Goal: Obtain resource: Download file/media

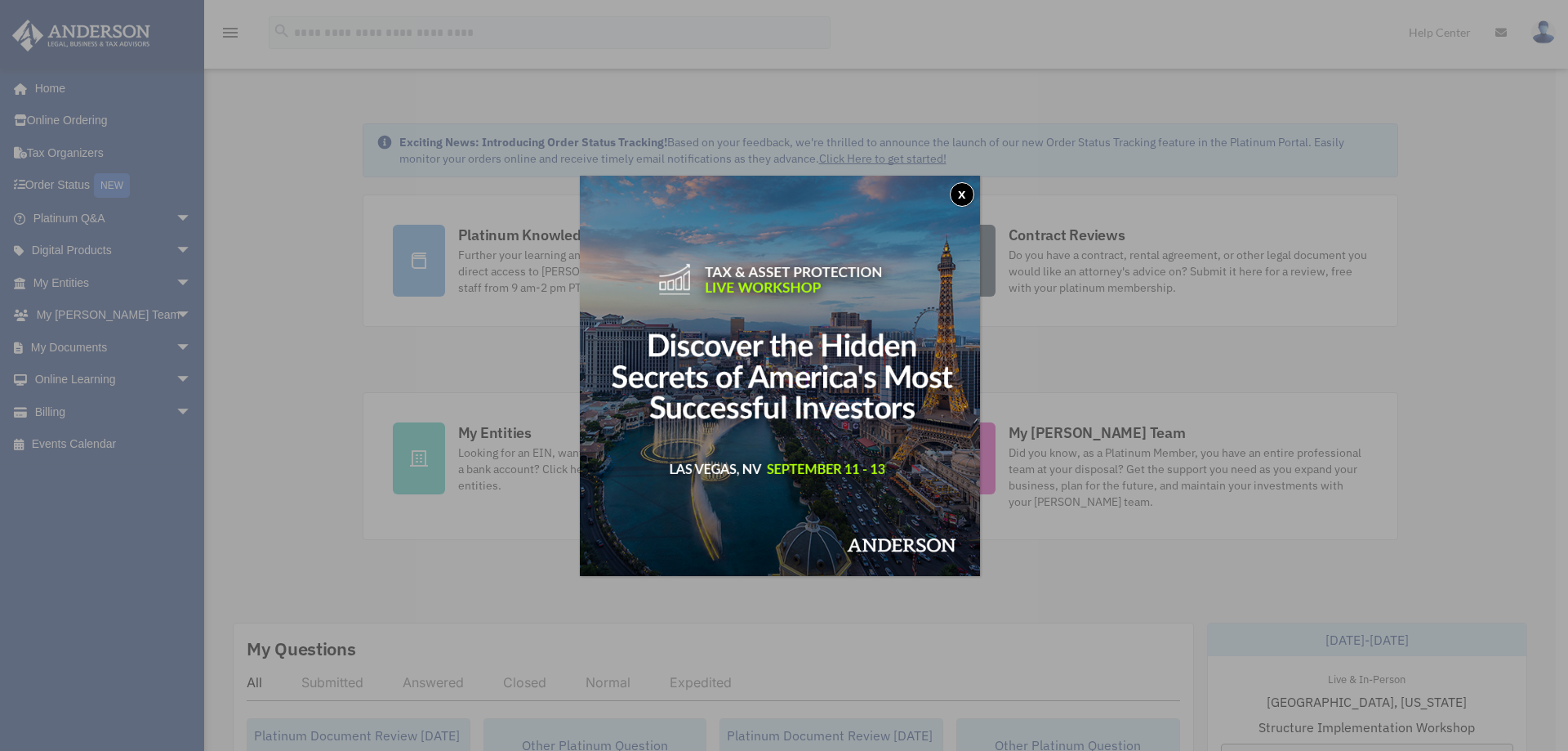
click at [967, 191] on button "x" at bounding box center [961, 194] width 25 height 25
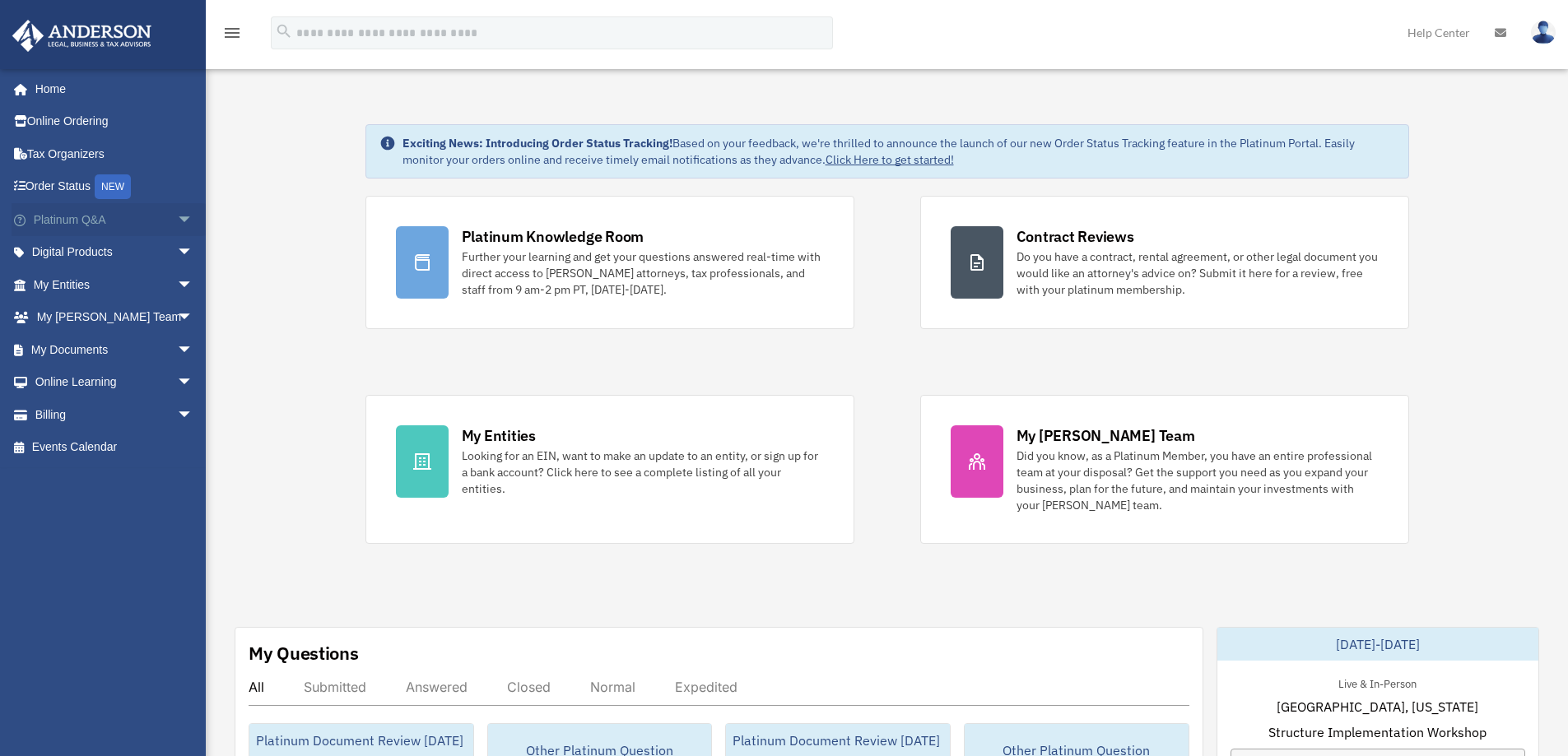
click at [62, 218] on link "Platinum Q&A arrow_drop_down" at bounding box center [115, 220] width 207 height 33
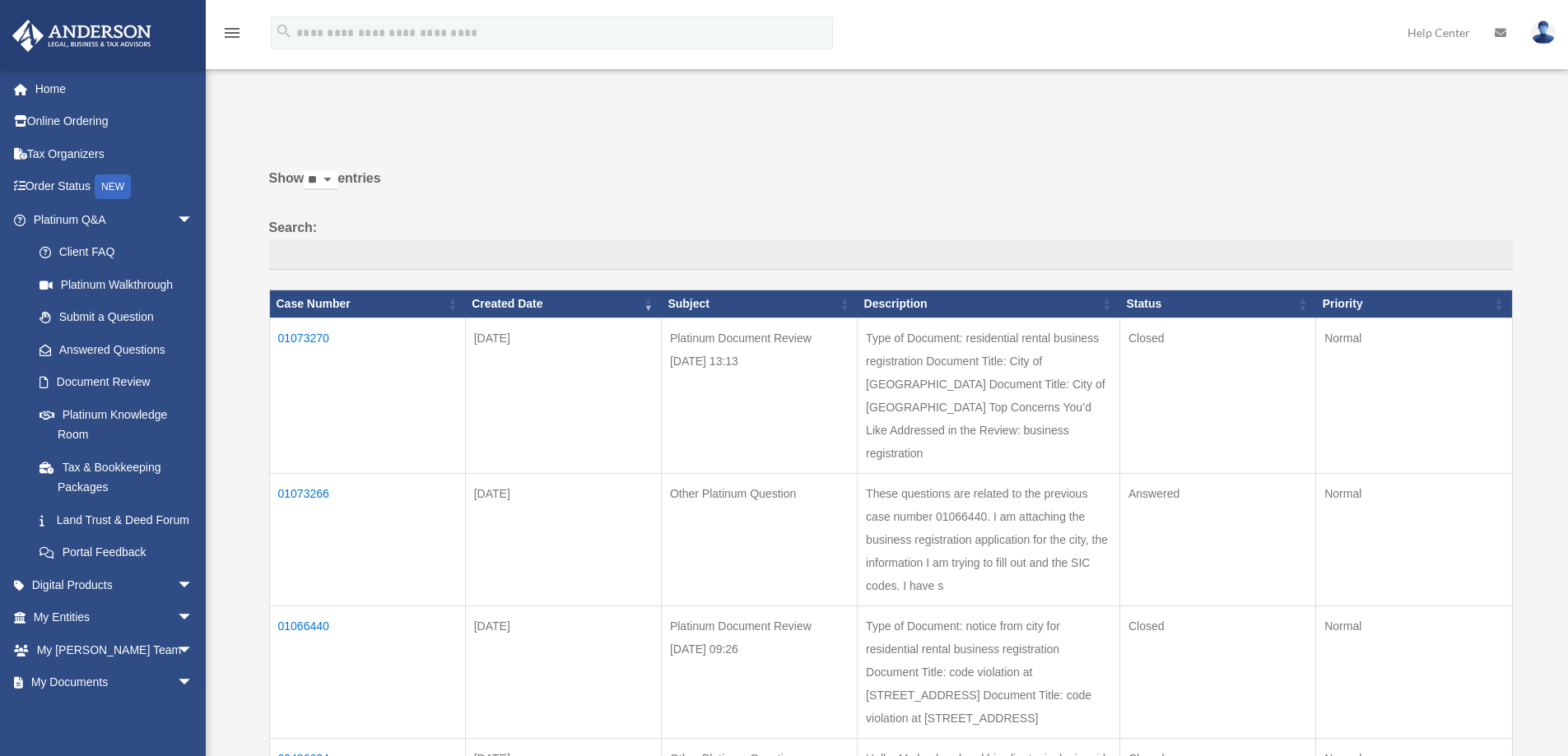
click at [308, 335] on td "01073270" at bounding box center [367, 395] width 196 height 155
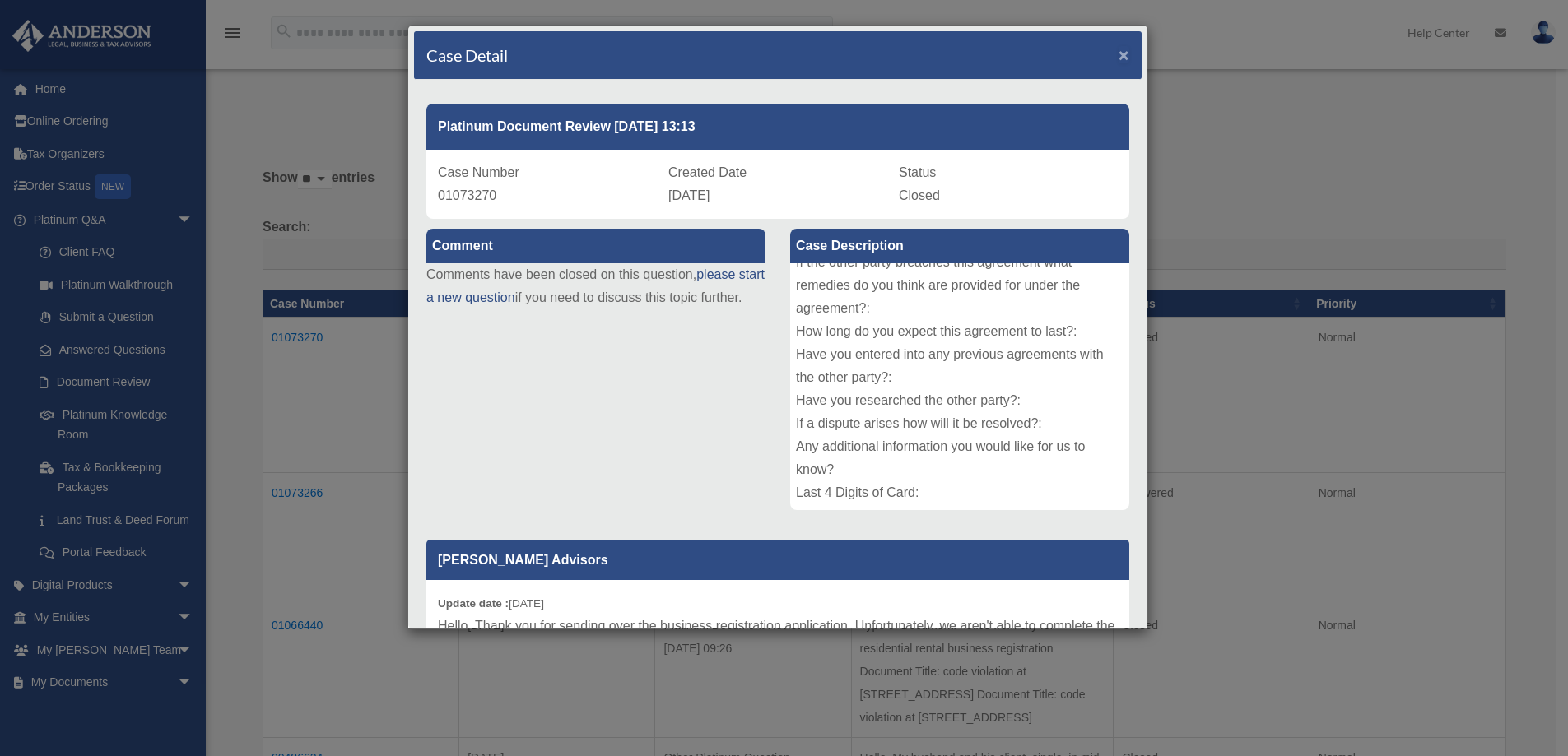
click at [1119, 54] on span "×" at bounding box center [1124, 54] width 11 height 19
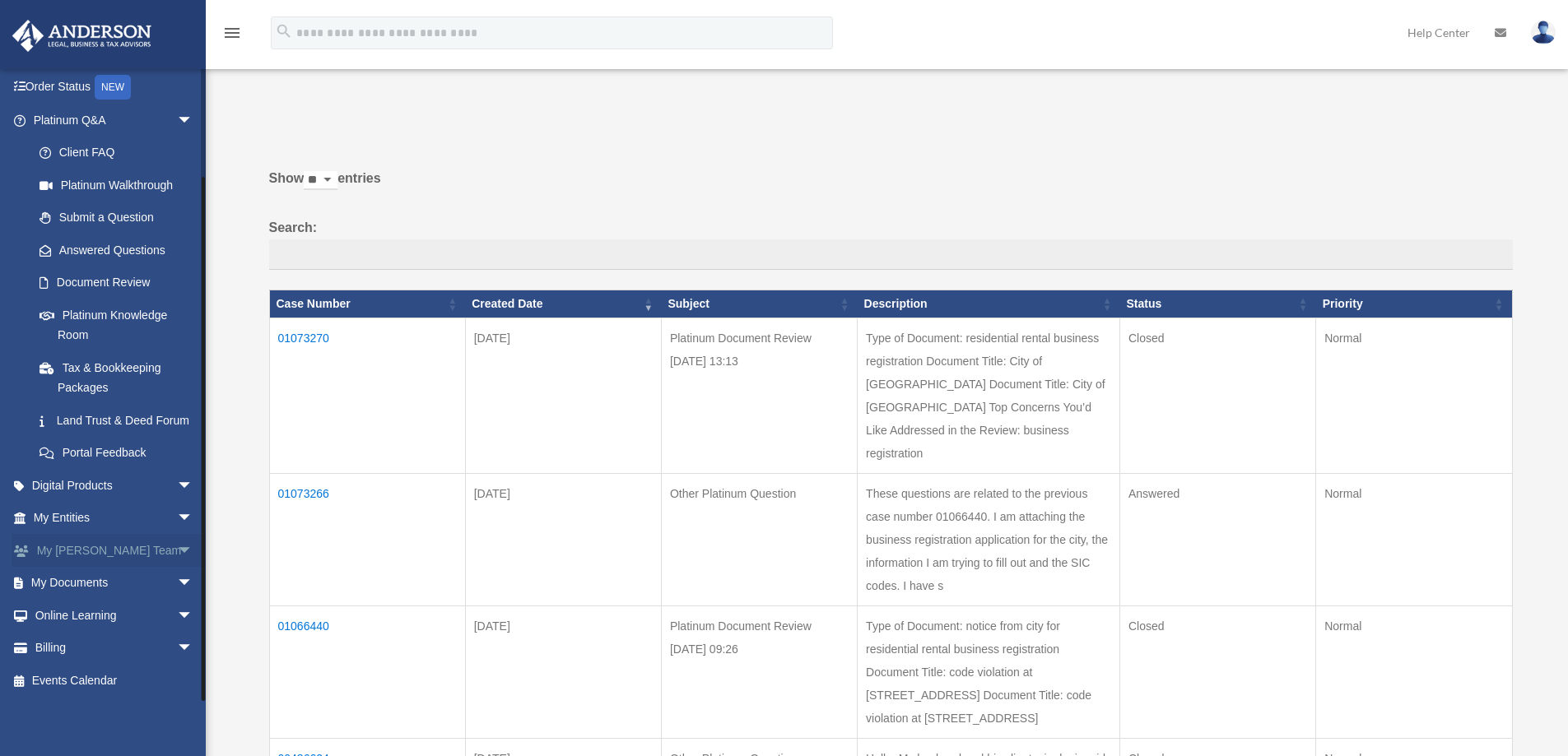
scroll to position [119, 0]
click at [73, 517] on link "My Entities arrow_drop_down" at bounding box center [115, 518] width 207 height 33
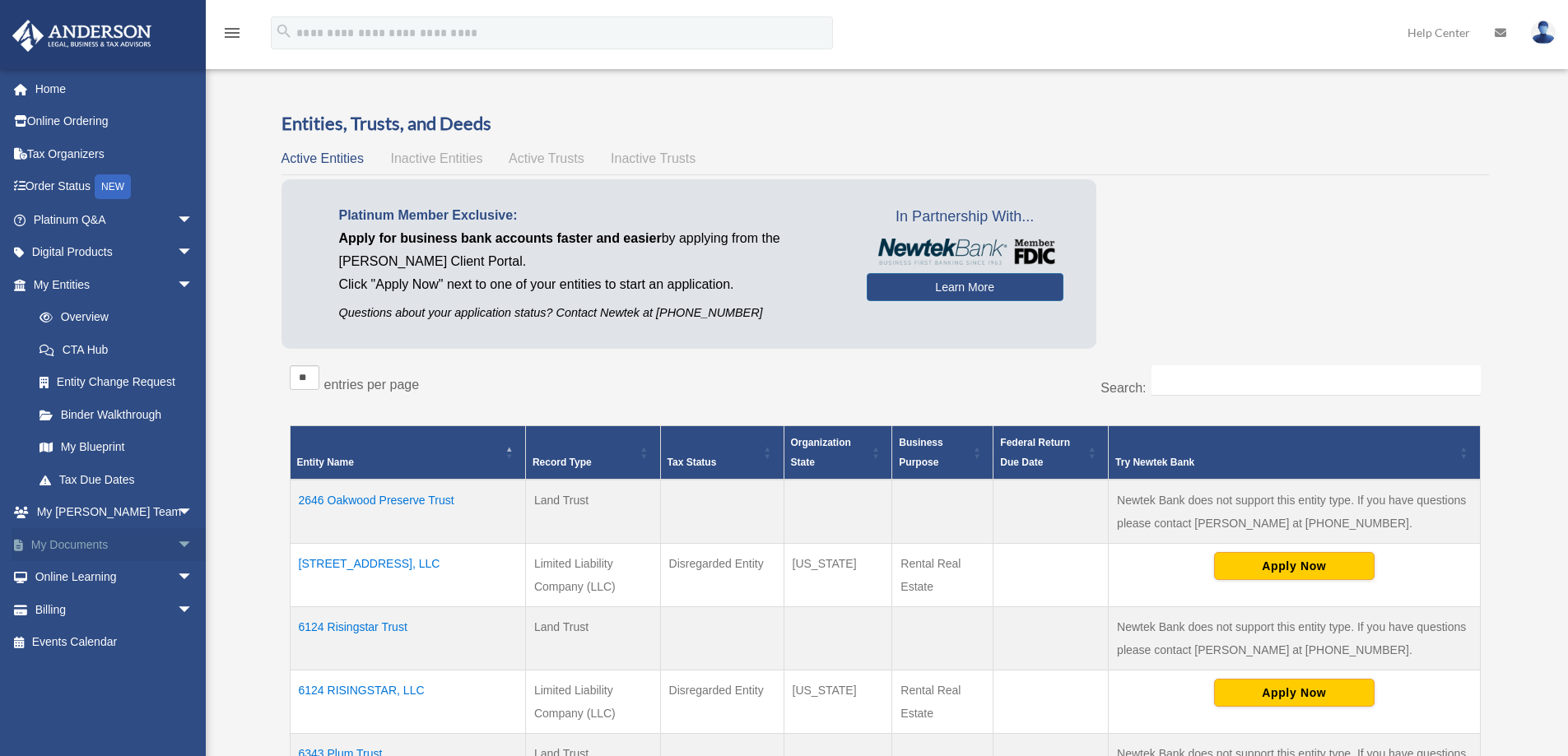
click at [86, 540] on link "My Documents arrow_drop_down" at bounding box center [115, 545] width 207 height 33
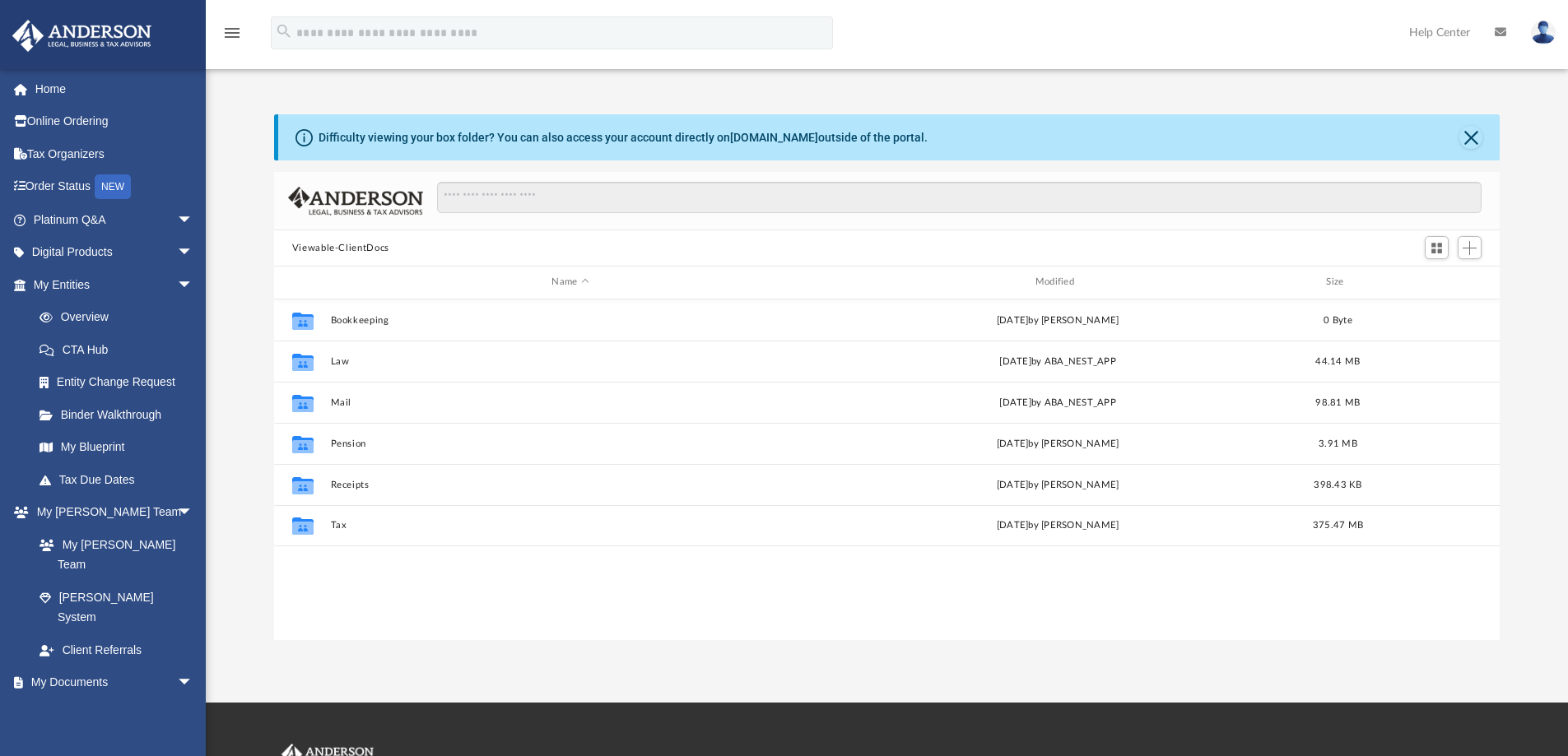
scroll to position [362, 1213]
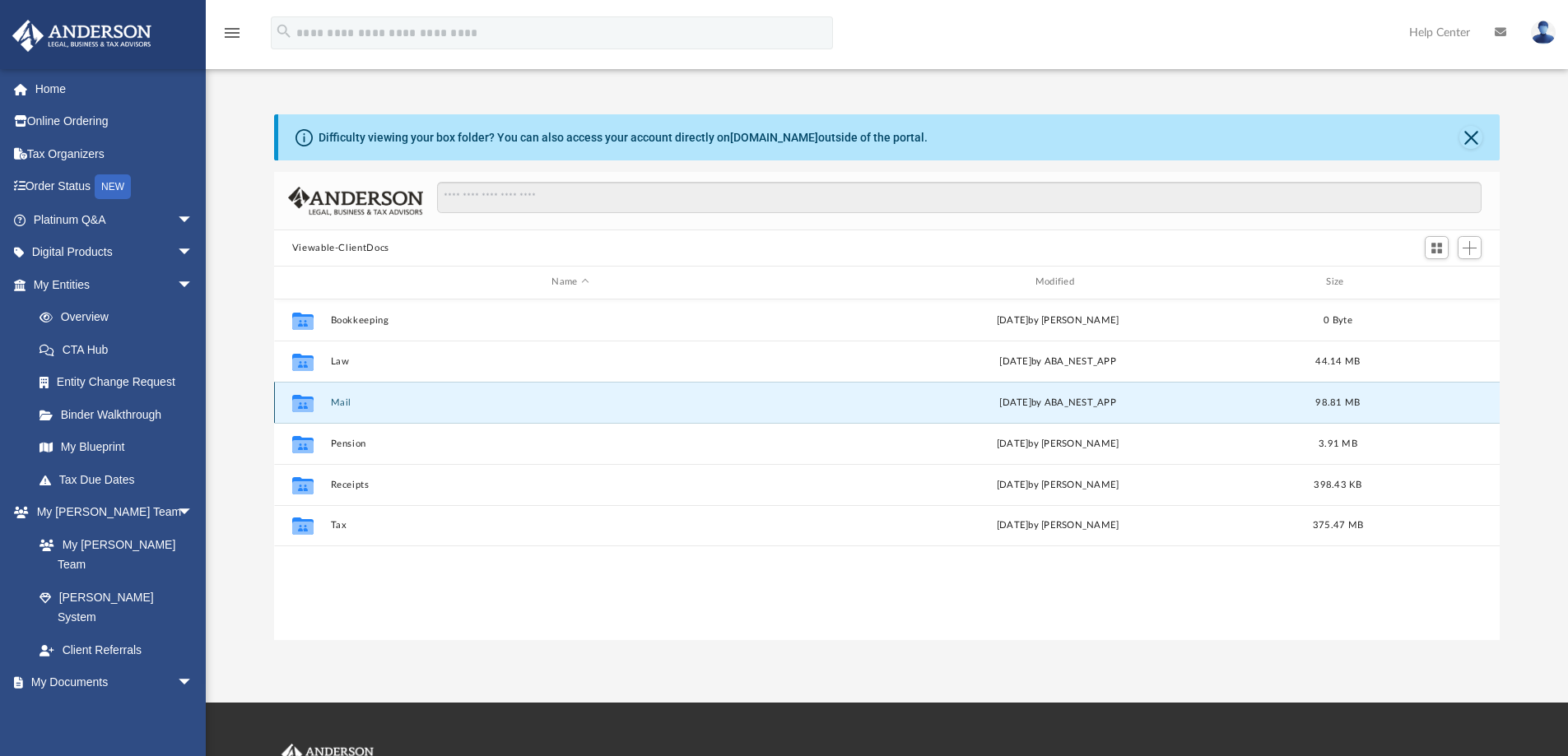
click at [342, 401] on button "Mail" at bounding box center [570, 402] width 480 height 11
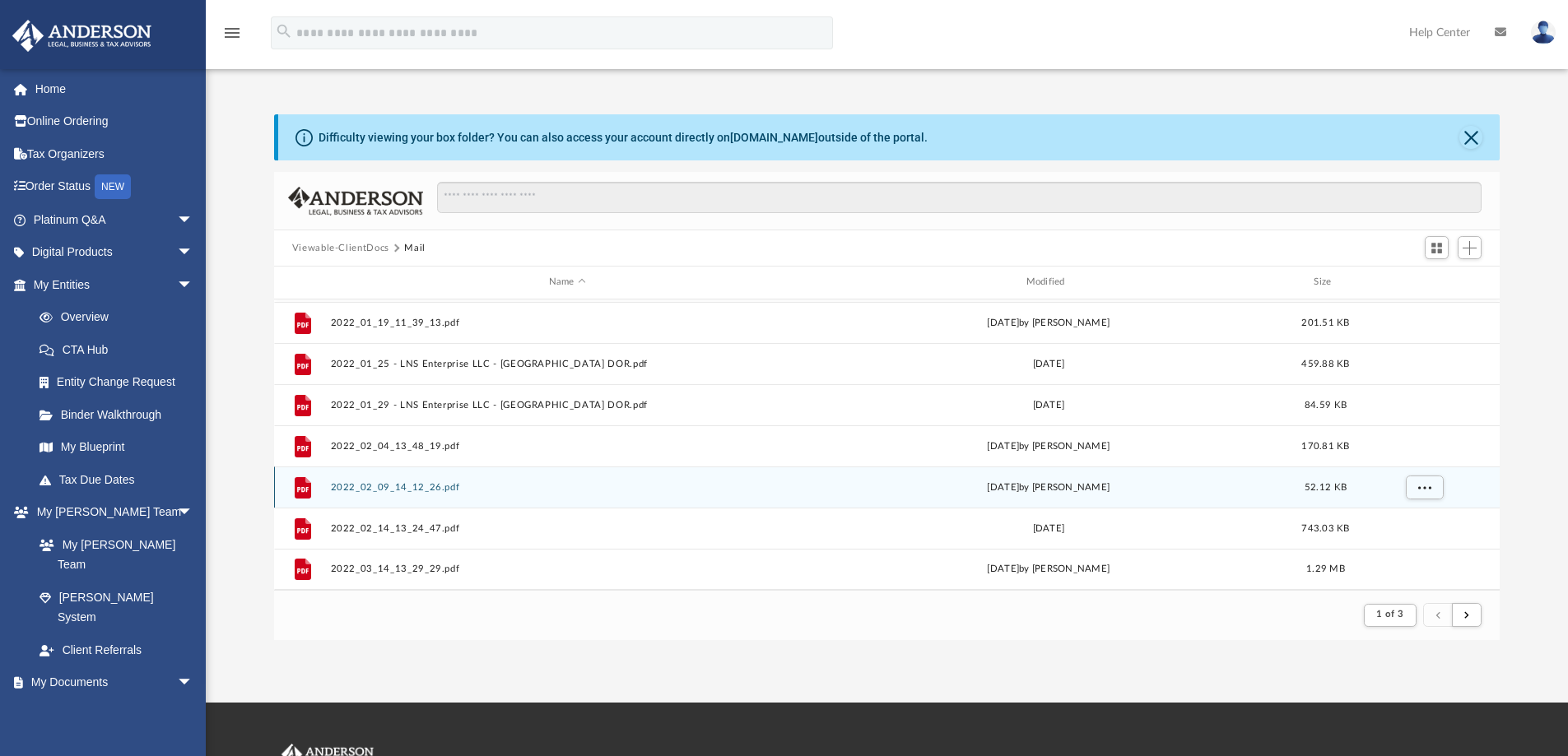
scroll to position [241, 0]
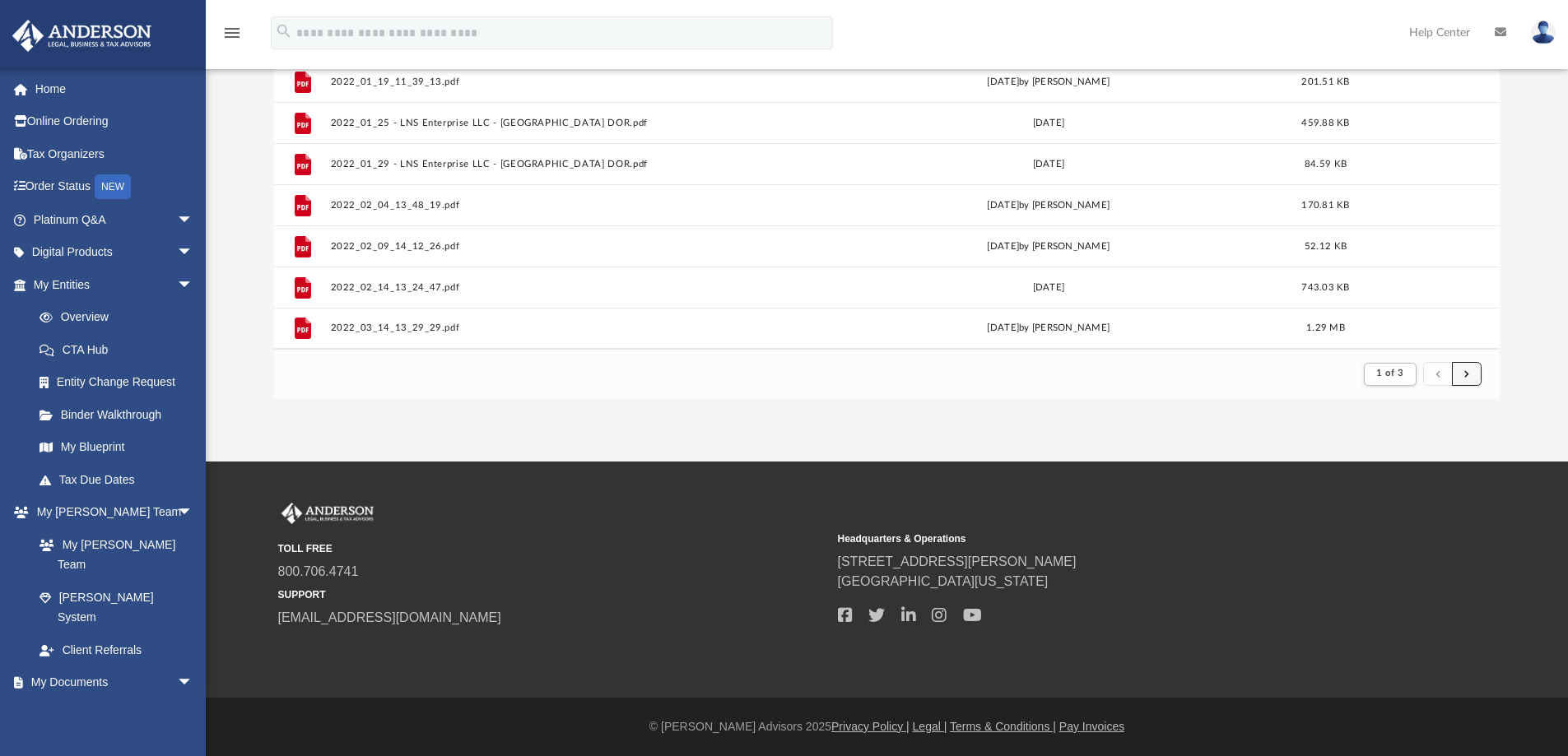
click at [1472, 372] on button "submit" at bounding box center [1466, 374] width 29 height 24
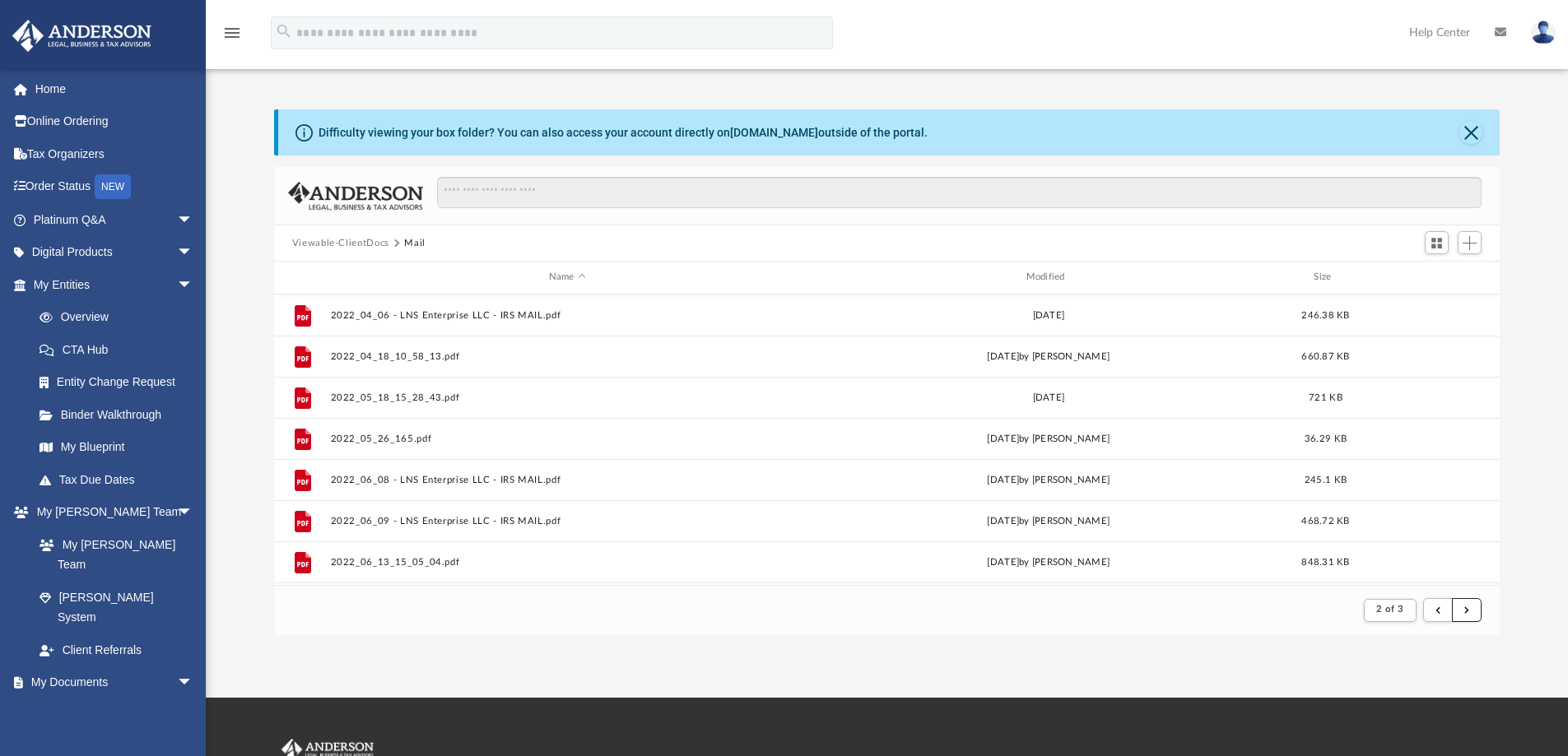
scroll to position [0, 0]
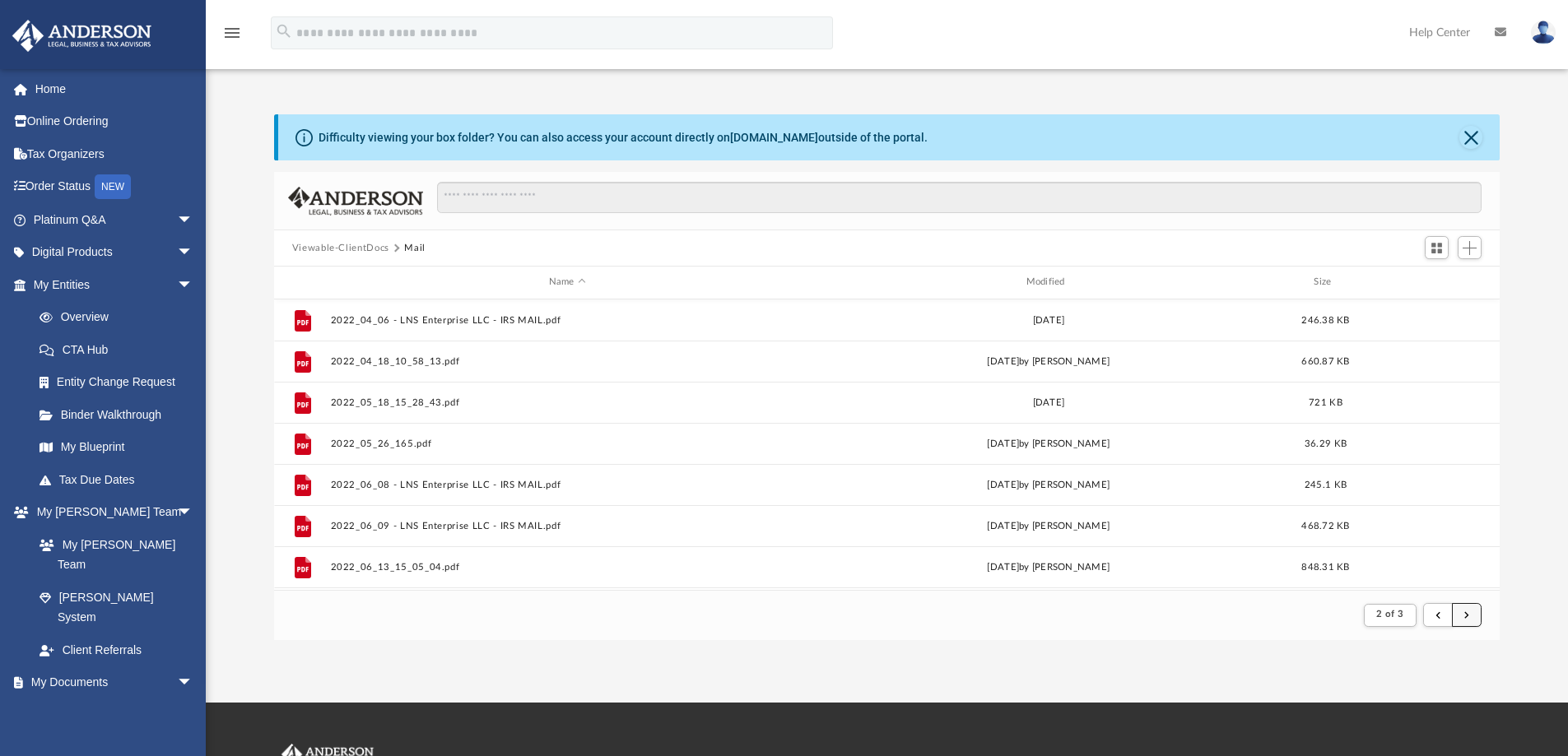
click at [1473, 610] on button "submit" at bounding box center [1466, 615] width 29 height 24
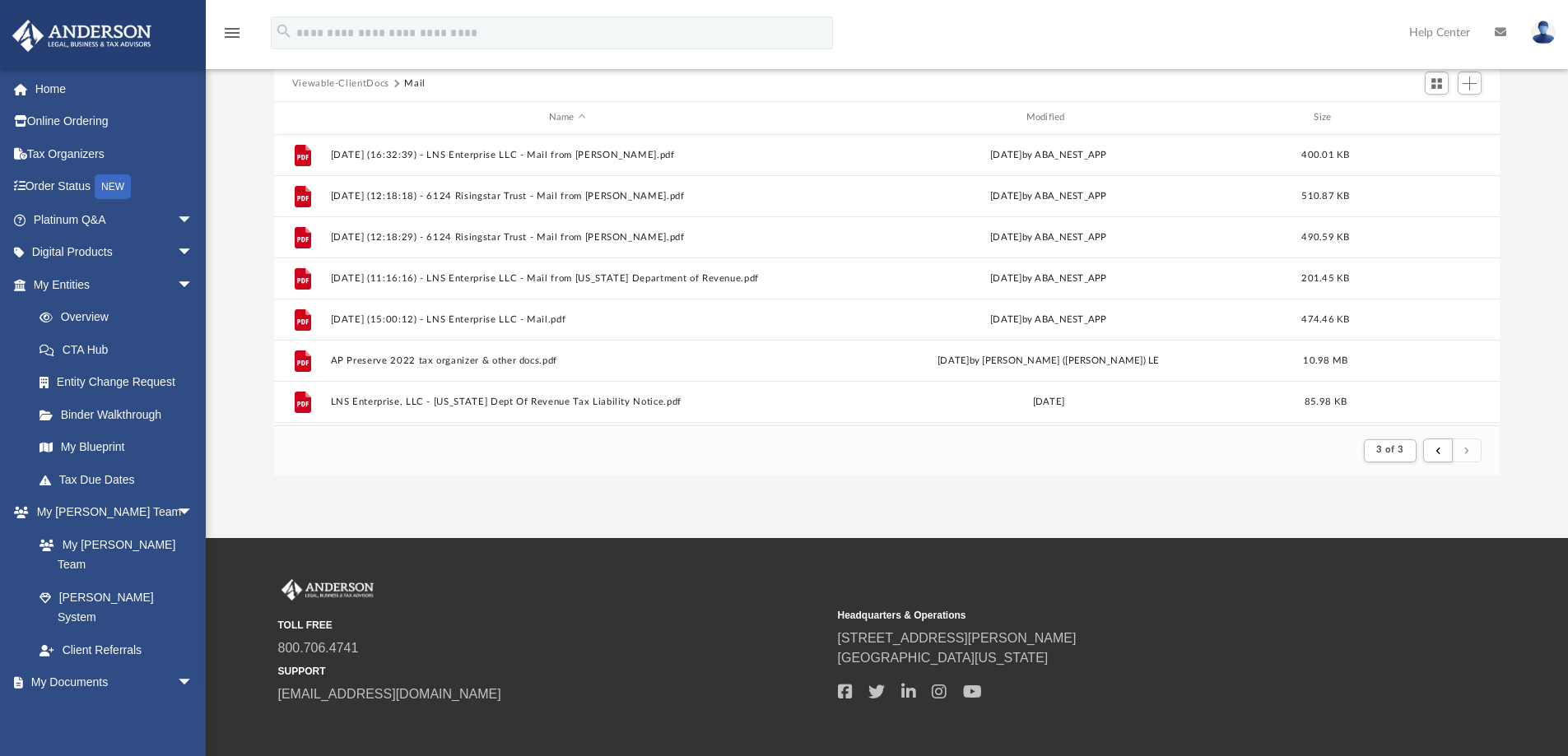
scroll to position [1402, 0]
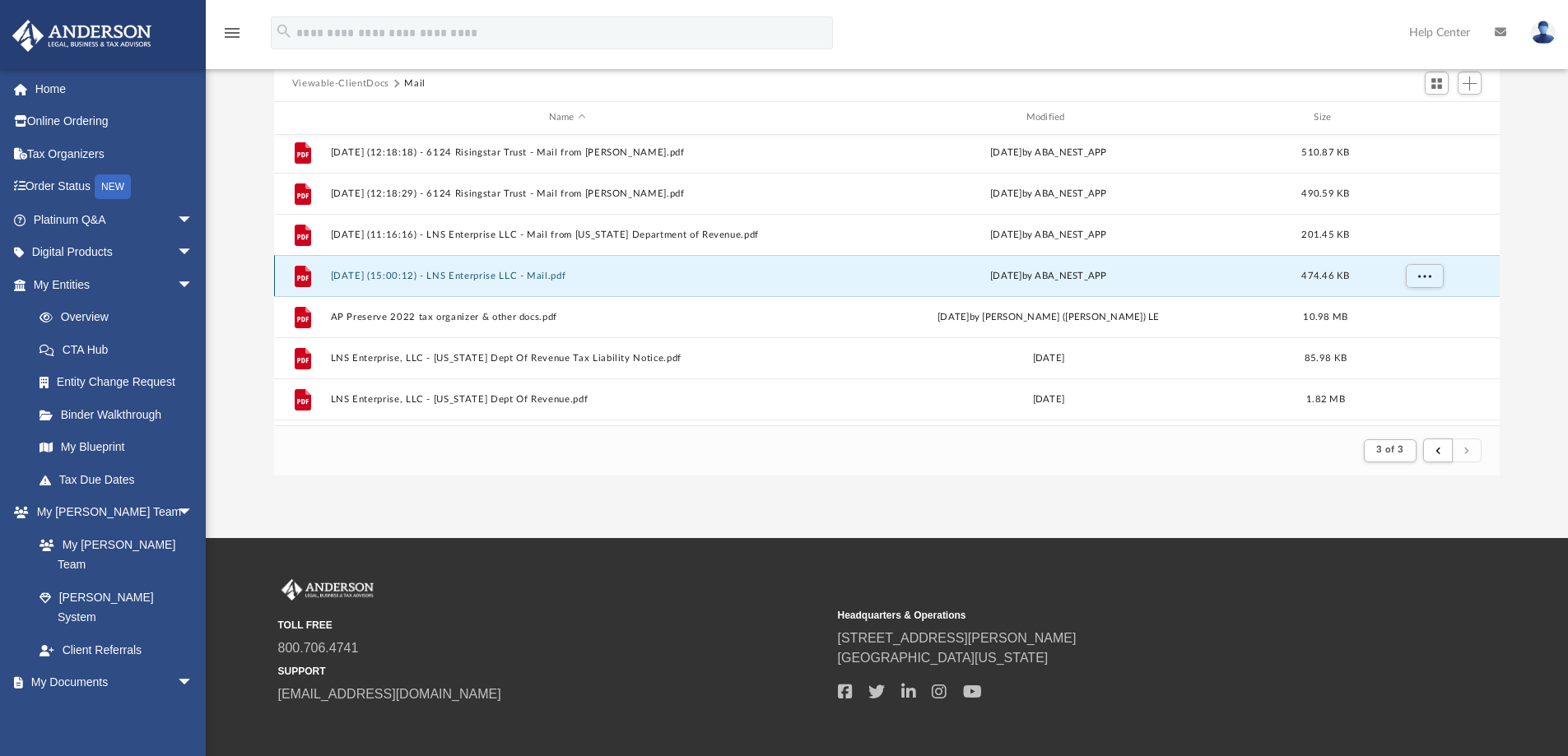
click at [421, 277] on button "2025.08.13 (15:00:12) - LNS Enterprise LLC - Mail.pdf" at bounding box center [567, 276] width 474 height 11
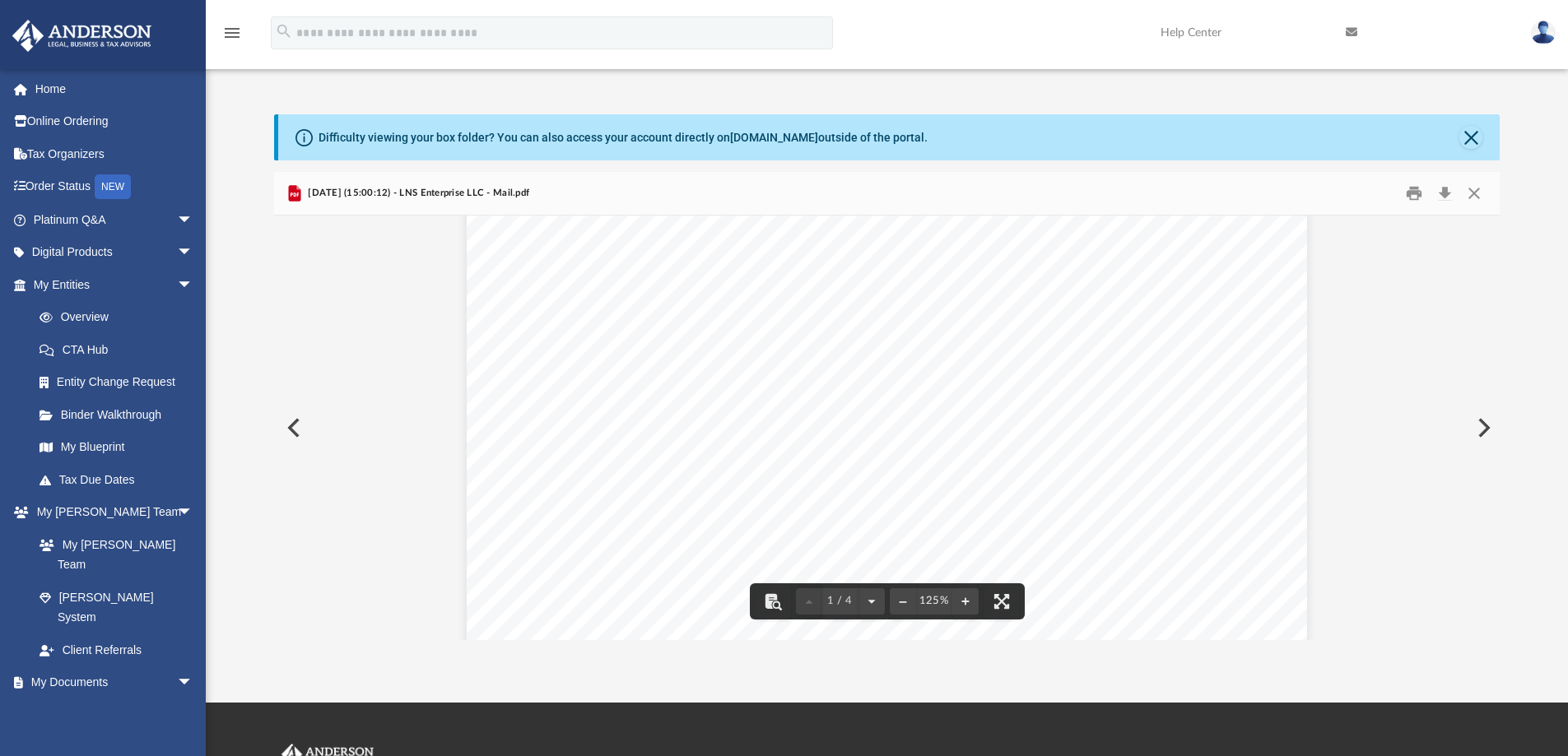
scroll to position [0, 0]
click at [1473, 193] on button "Close" at bounding box center [1473, 194] width 29 height 26
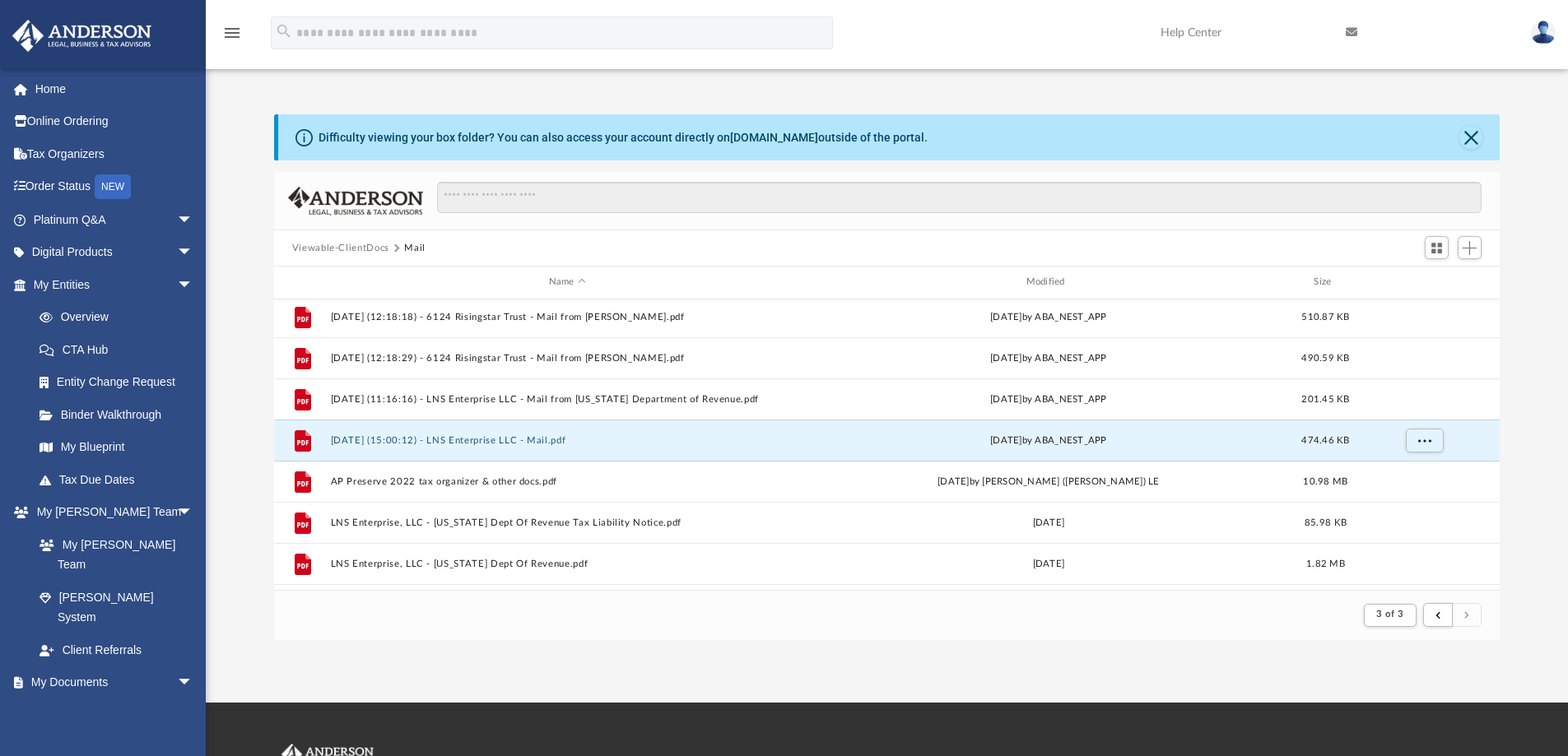
click at [1543, 31] on img at bounding box center [1542, 32] width 25 height 24
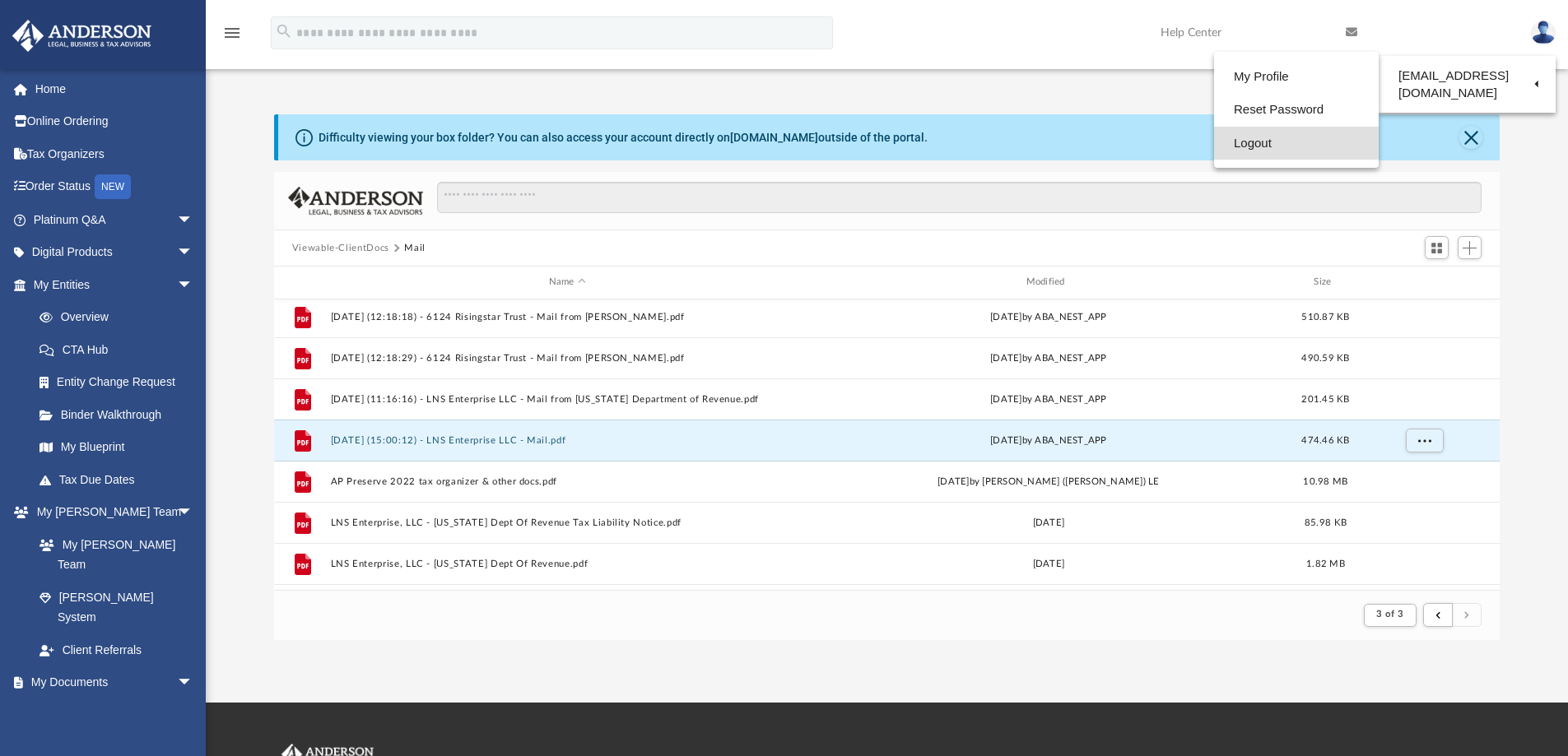
click at [1255, 141] on link "Logout" at bounding box center [1296, 143] width 165 height 34
